Goal: Task Accomplishment & Management: Manage account settings

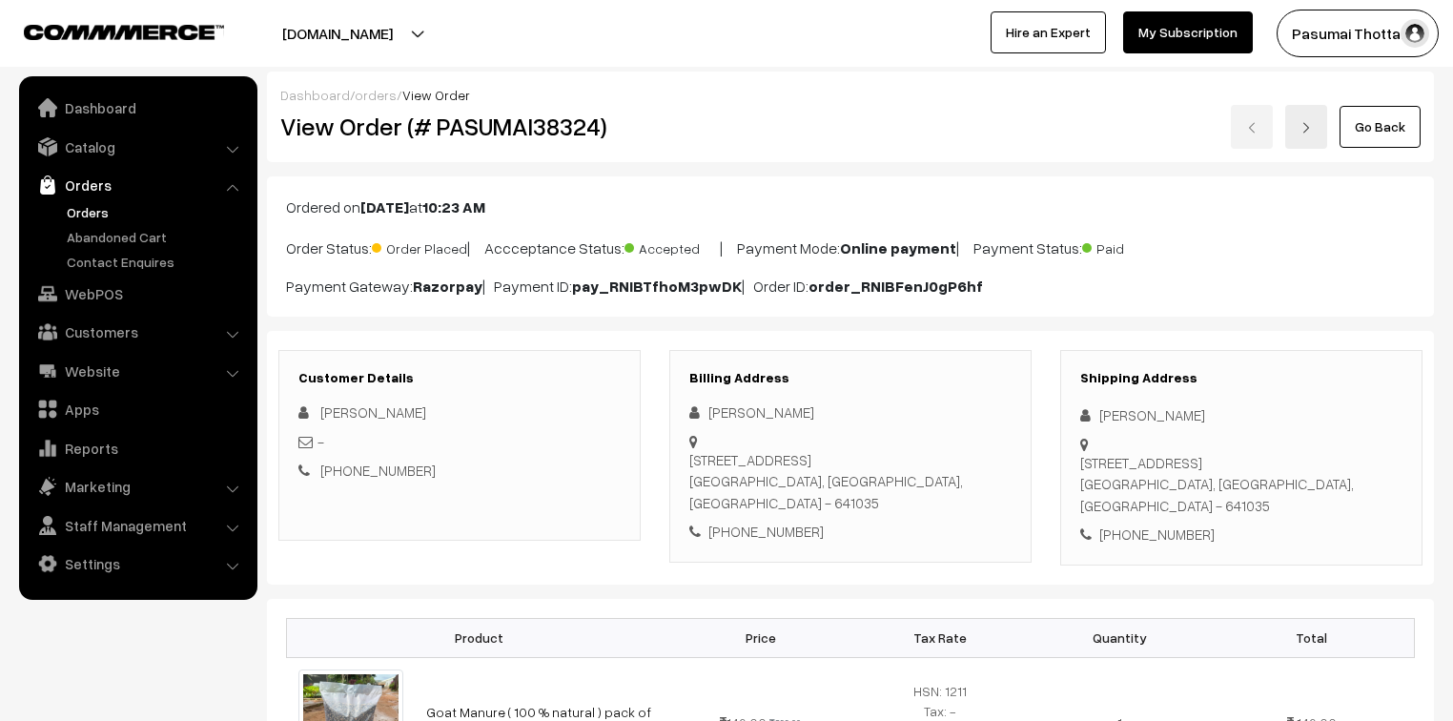
scroll to position [152, 0]
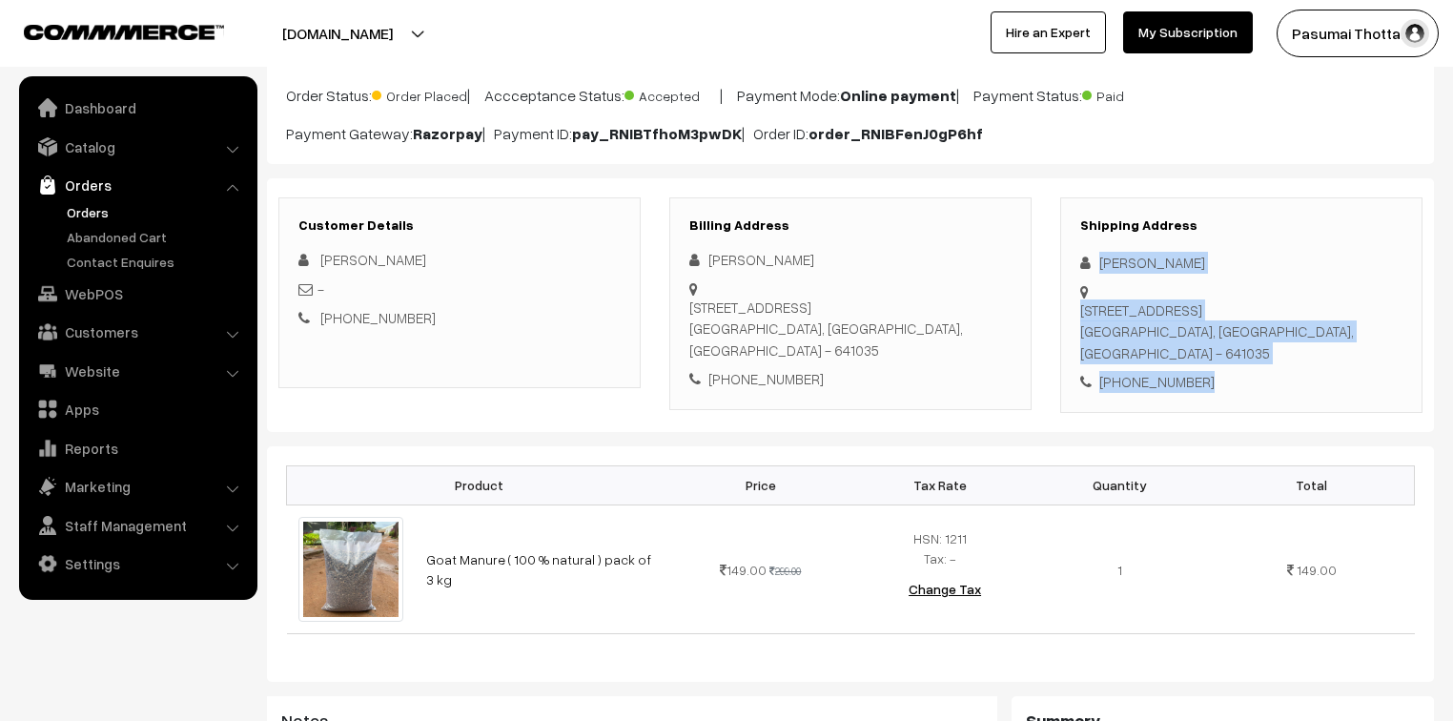
drag, startPoint x: 1096, startPoint y: 259, endPoint x: 1243, endPoint y: 393, distance: 198.4
click at [1243, 393] on div "Shipping Address Sujatha Lakshmipathy 76, ARUDRA ENCLAVE, Athipalayam road,Sara…" at bounding box center [1241, 304] width 362 height 215
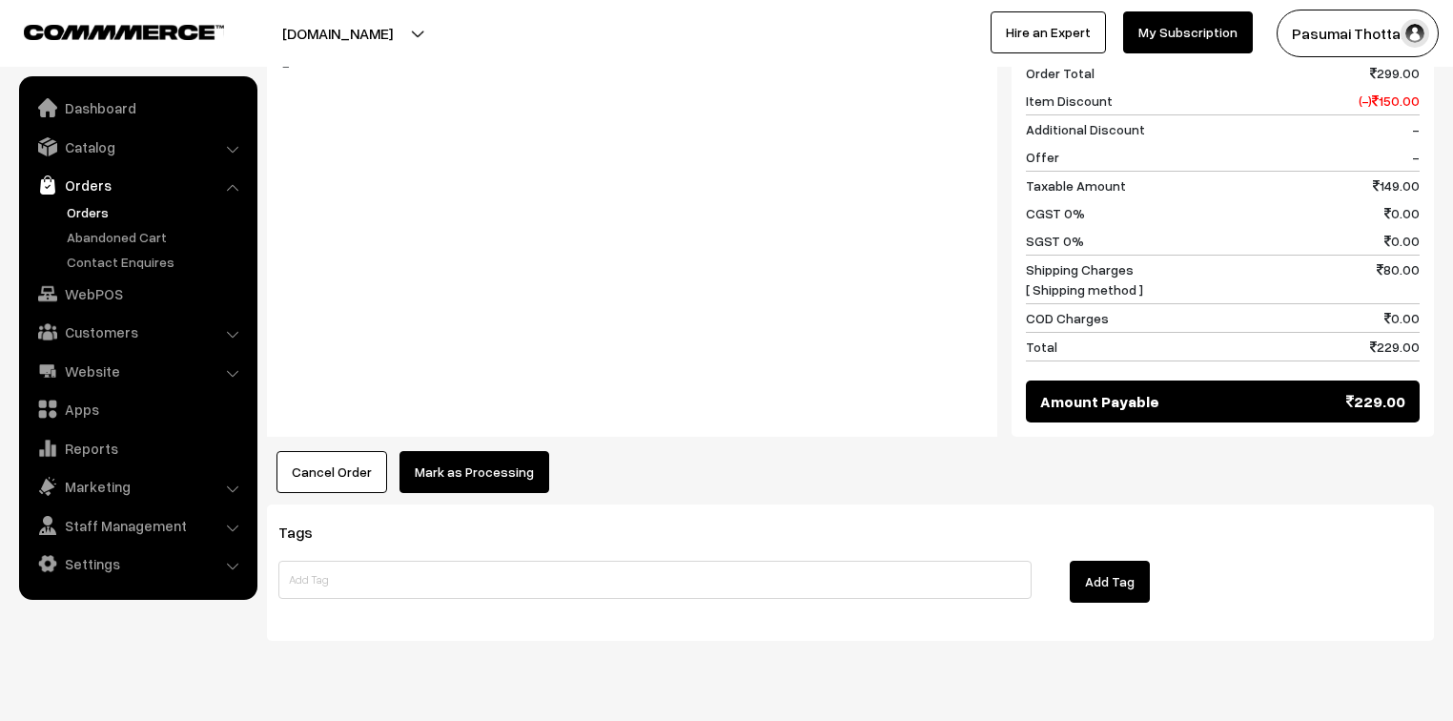
click at [501, 473] on button "Mark as Processing" at bounding box center [474, 472] width 150 height 42
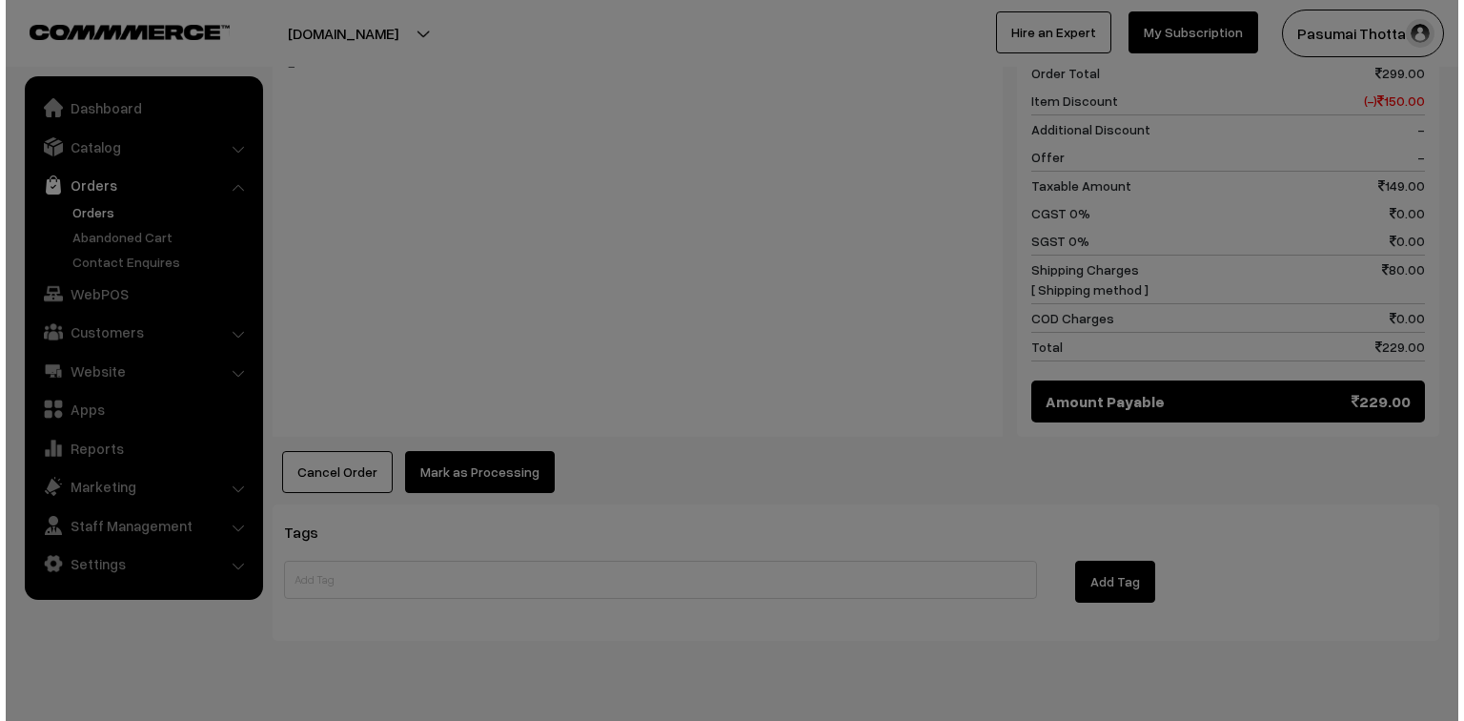
scroll to position [840, 0]
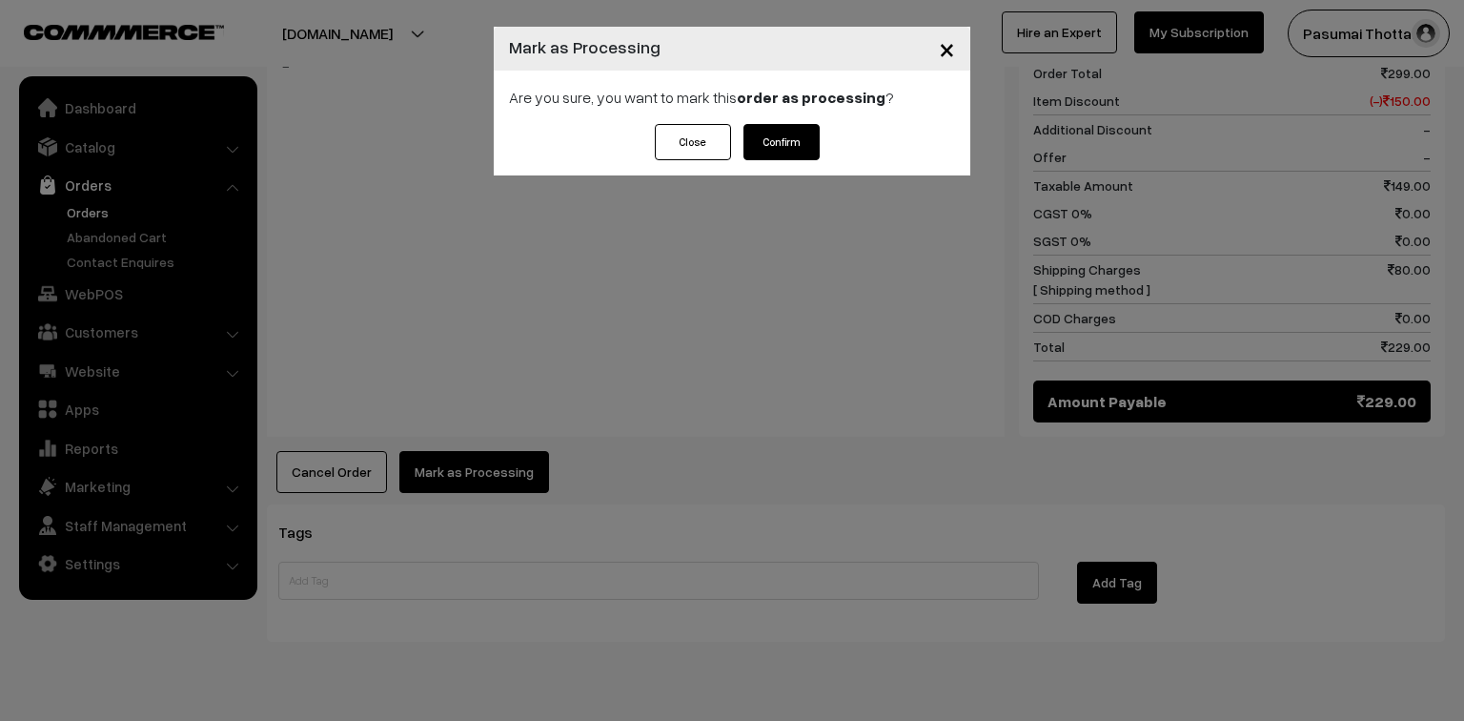
click at [778, 144] on button "Confirm" at bounding box center [781, 142] width 76 height 36
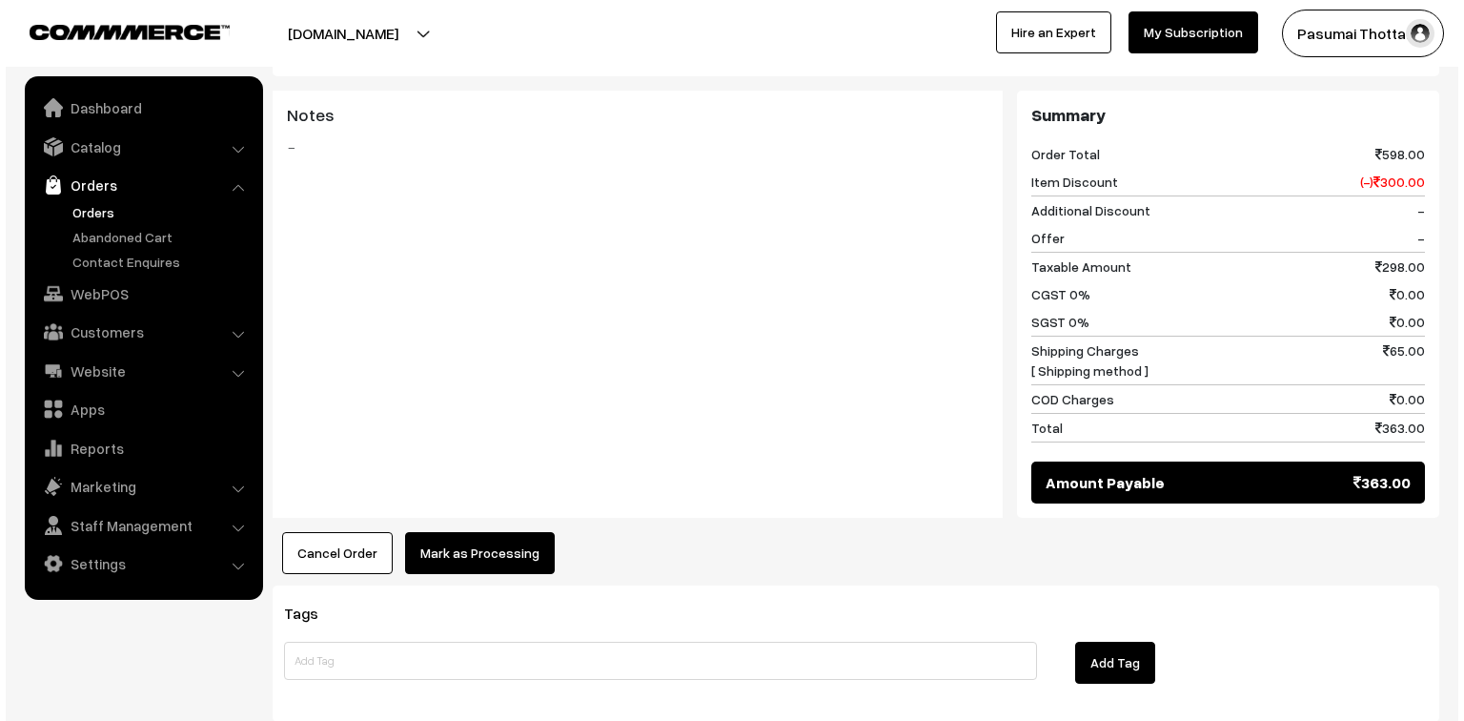
scroll to position [762, 0]
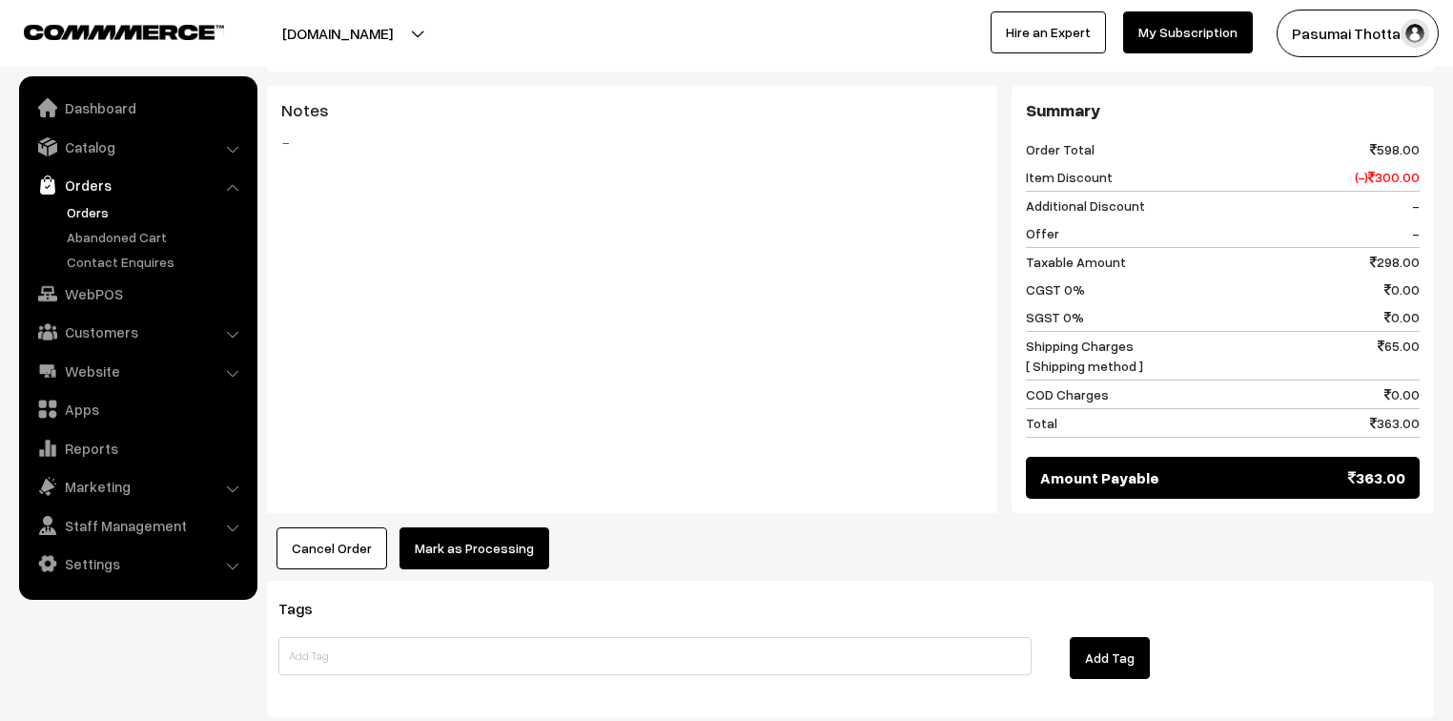
click at [518, 560] on button "Mark as Processing" at bounding box center [474, 548] width 150 height 42
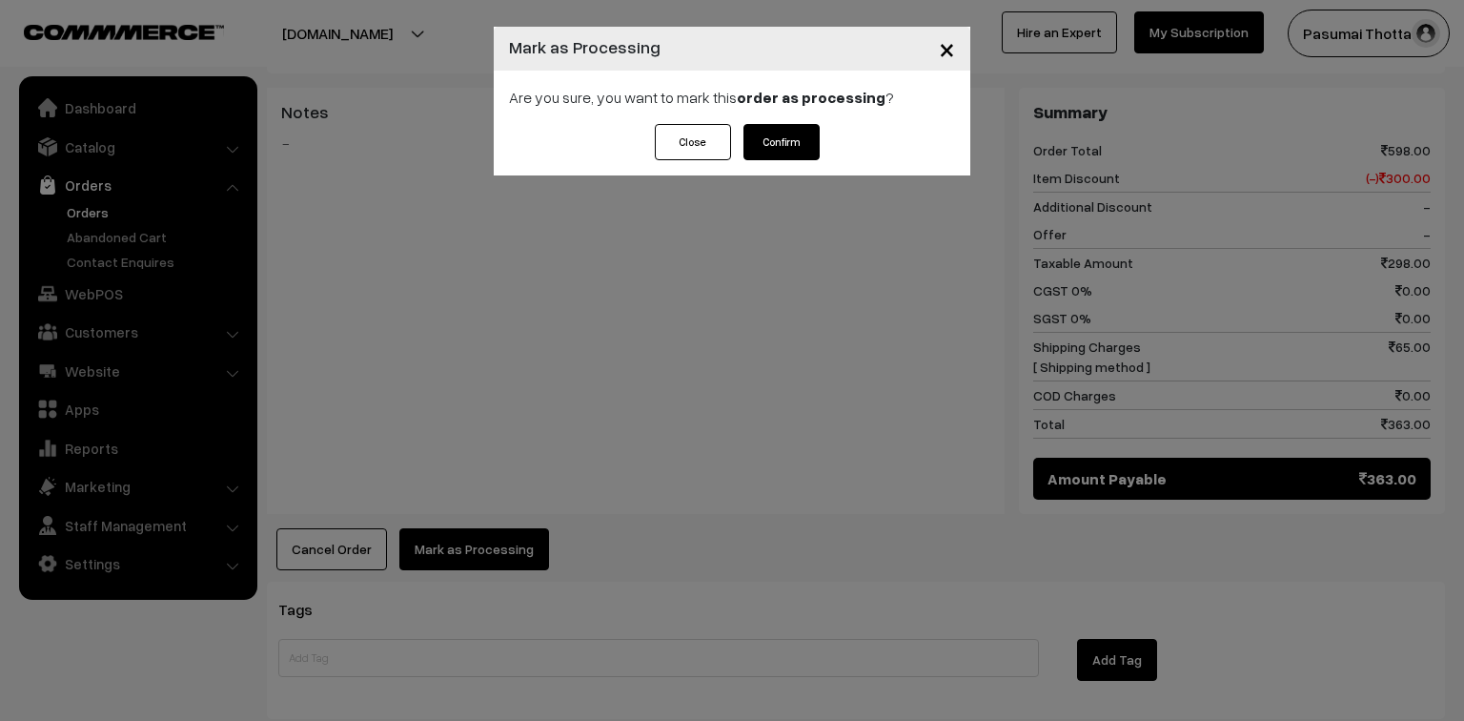
click at [776, 122] on div "Are you sure, you want to mark this order as processing ?" at bounding box center [732, 97] width 477 height 53
click at [774, 142] on button "Confirm" at bounding box center [781, 142] width 76 height 36
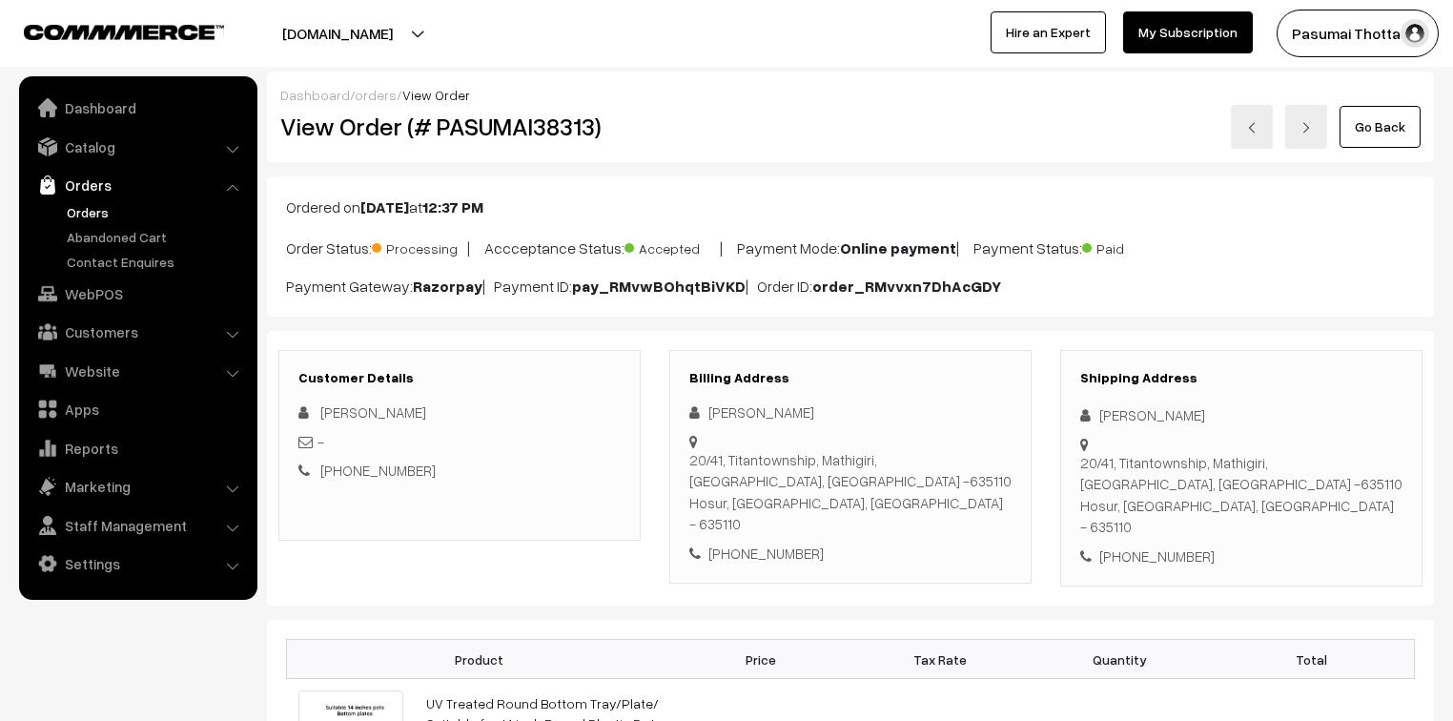
scroll to position [229, 0]
